Goal: Information Seeking & Learning: Learn about a topic

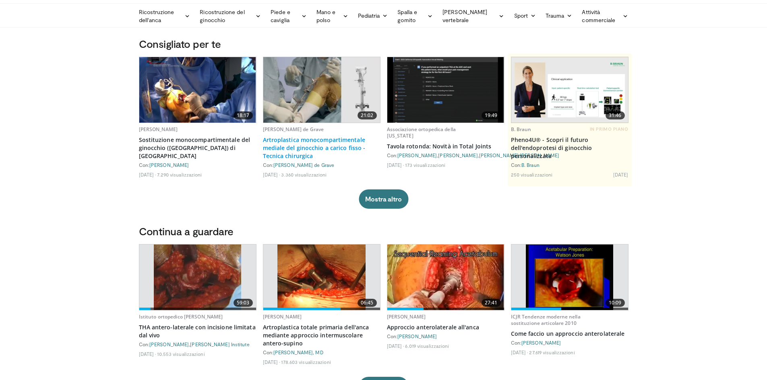
scroll to position [40, 0]
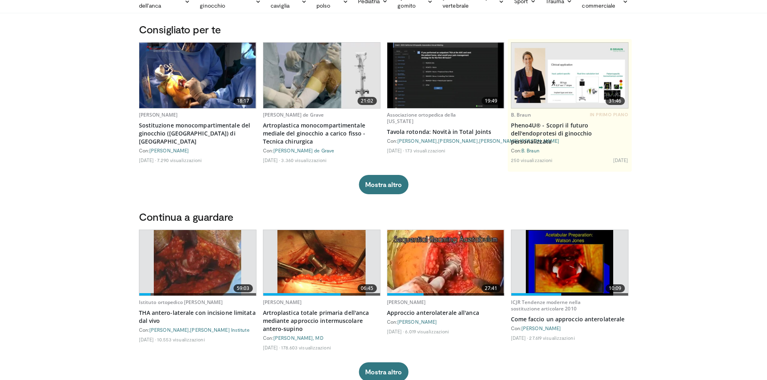
click at [543, 272] on img at bounding box center [570, 263] width 88 height 66
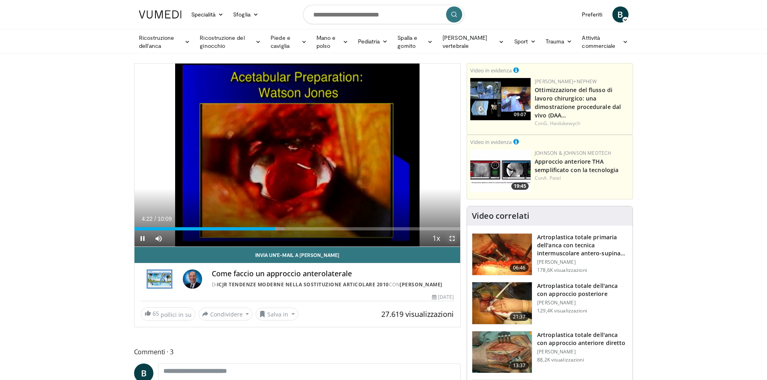
click at [451, 239] on span "Video Player" at bounding box center [452, 239] width 16 height 16
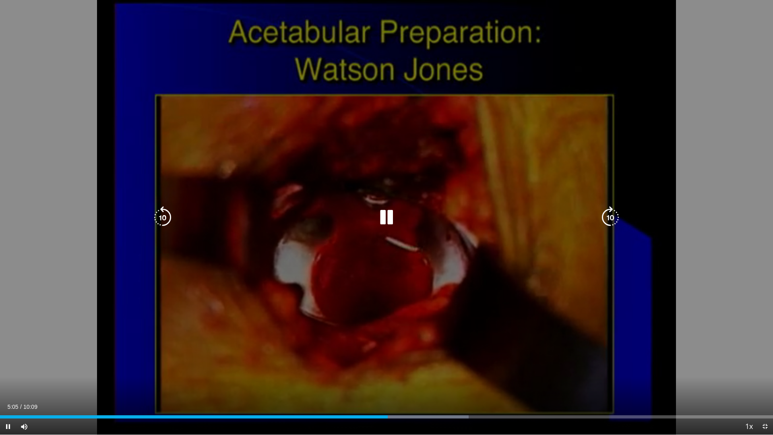
click at [384, 219] on icon "Video Player" at bounding box center [386, 217] width 23 height 23
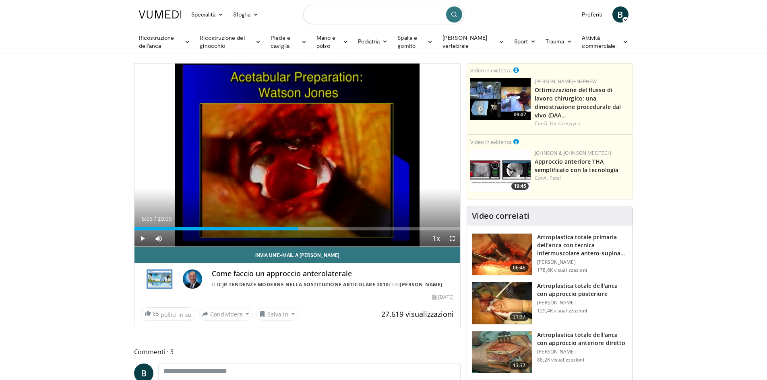
click at [355, 16] on input "Cerca argomenti, interventi" at bounding box center [383, 14] width 161 height 19
type input "**********"
click at [449, 14] on button "submit" at bounding box center [454, 14] width 16 height 16
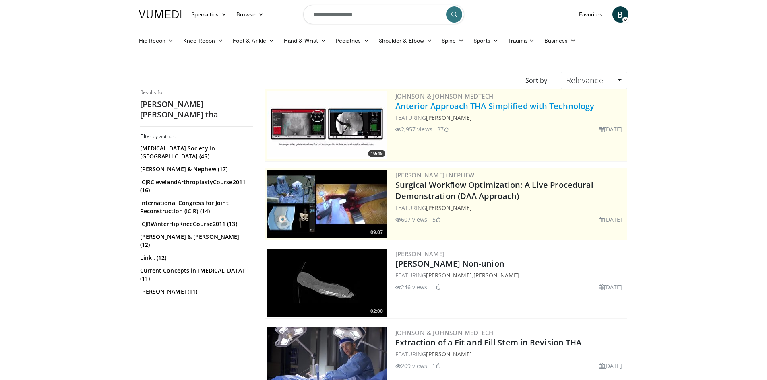
click at [448, 108] on link "Anterior Approach THA Simplified with Technology" at bounding box center [494, 106] width 199 height 11
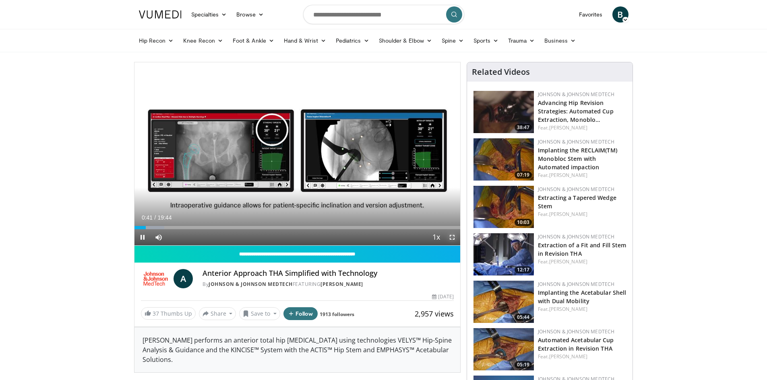
click at [454, 237] on span "Video Player" at bounding box center [452, 237] width 16 height 16
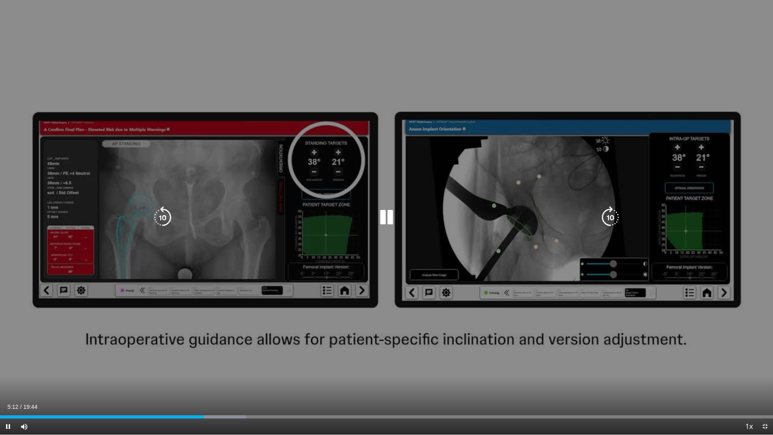
click at [388, 219] on icon "Video Player" at bounding box center [386, 217] width 23 height 23
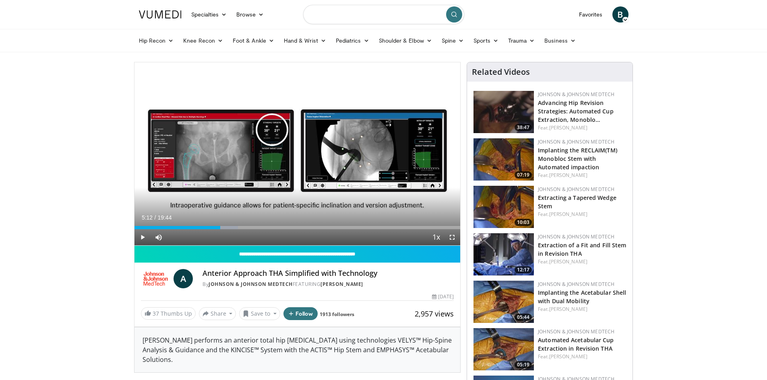
click at [324, 17] on input "Search topics, interventions" at bounding box center [383, 14] width 161 height 19
type input "**********"
click at [451, 14] on icon "submit" at bounding box center [454, 14] width 6 height 6
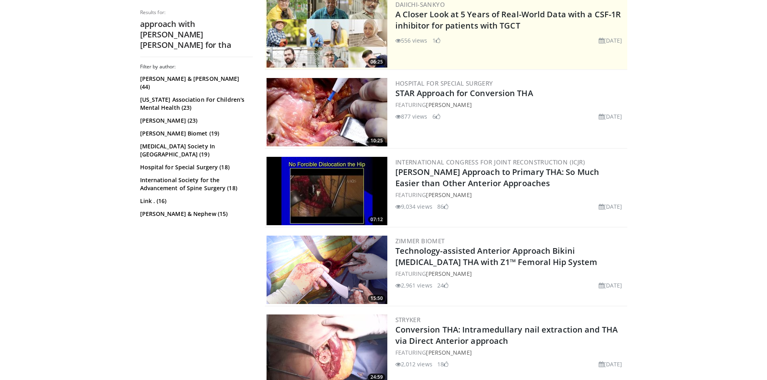
scroll to position [201, 0]
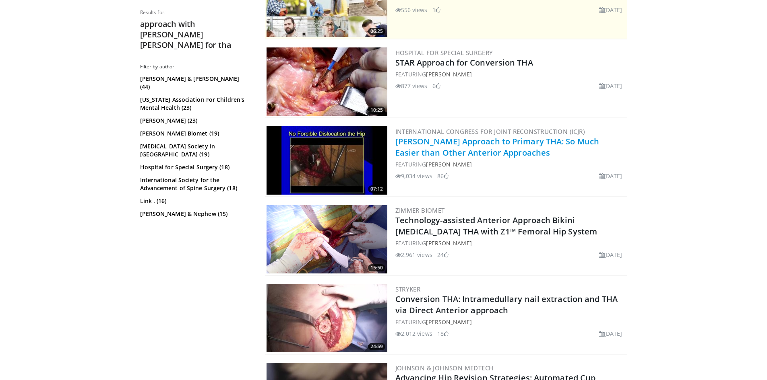
click at [437, 149] on link "[PERSON_NAME] Approach to Primary THA: So Much Easier than Other Anterior Appro…" at bounding box center [497, 147] width 204 height 22
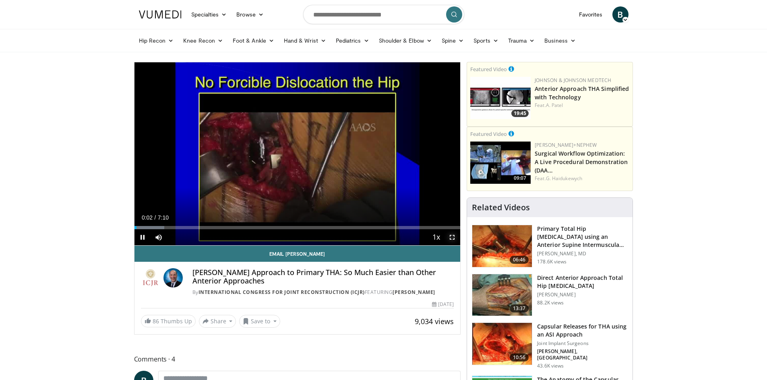
click at [449, 235] on span "Video Player" at bounding box center [452, 237] width 16 height 16
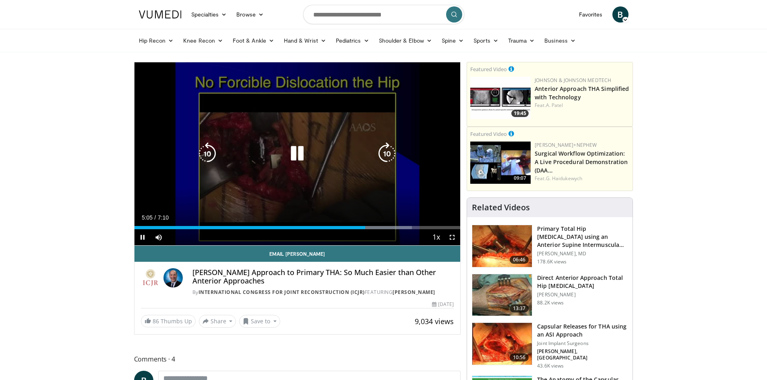
click at [301, 156] on icon "Video Player" at bounding box center [297, 153] width 23 height 23
